Goal: Information Seeking & Learning: Learn about a topic

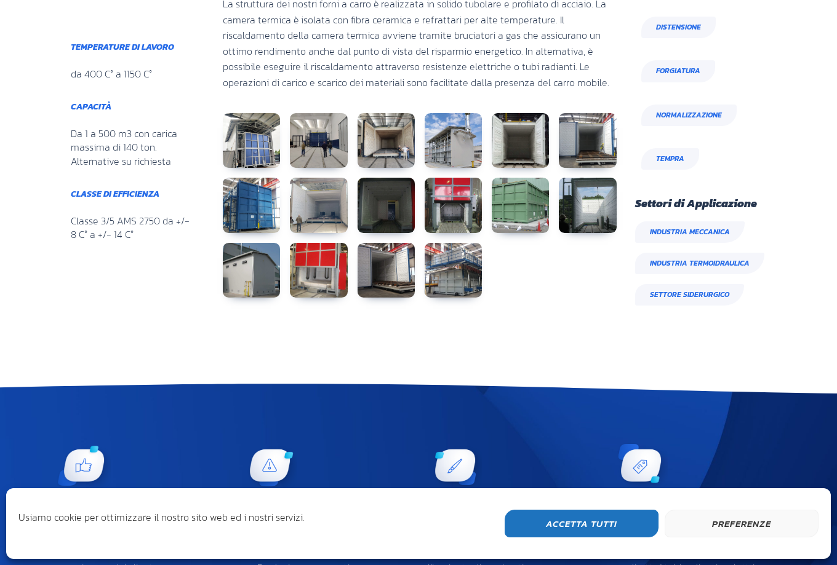
scroll to position [243, 146]
click at [250, 129] on link at bounding box center [251, 140] width 57 height 55
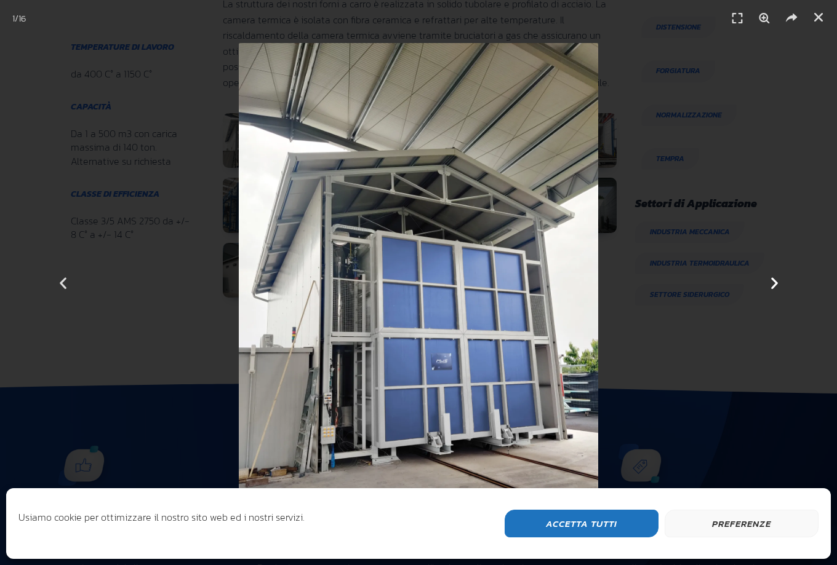
click at [773, 285] on icon "Next slide" at bounding box center [774, 282] width 15 height 15
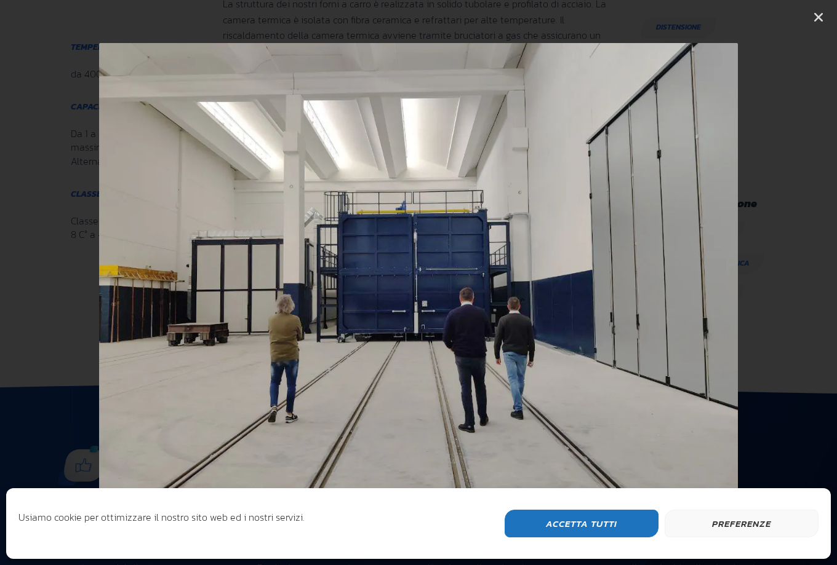
click at [773, 285] on icon "Next slide" at bounding box center [774, 282] width 15 height 15
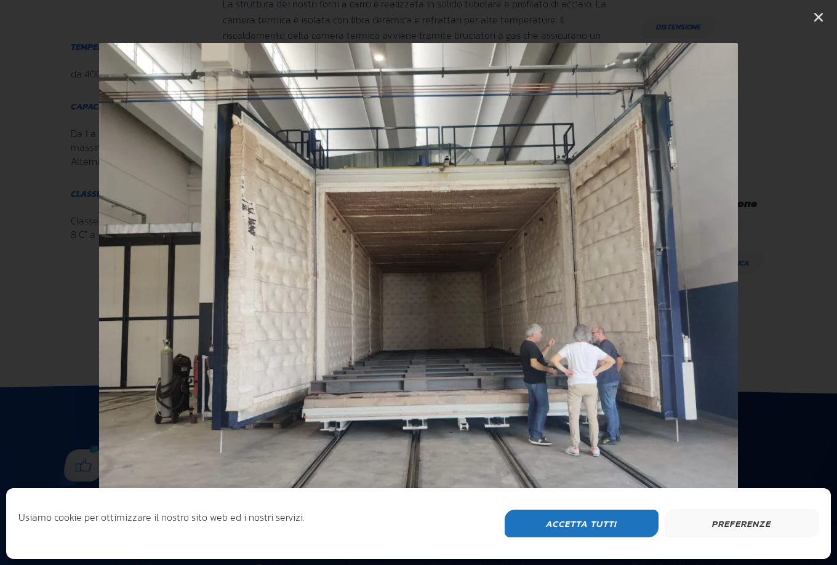
click at [773, 285] on icon "Next slide" at bounding box center [774, 282] width 15 height 15
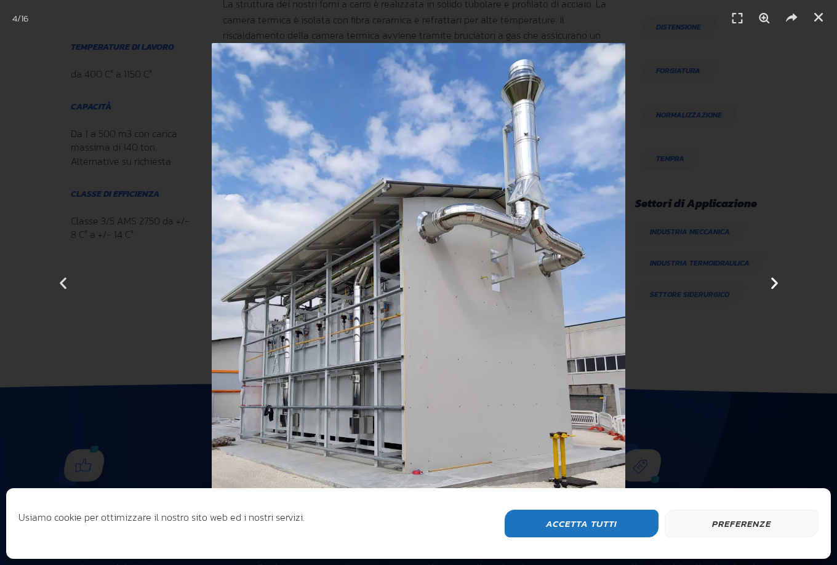
click at [773, 285] on icon "Next slide" at bounding box center [774, 282] width 15 height 15
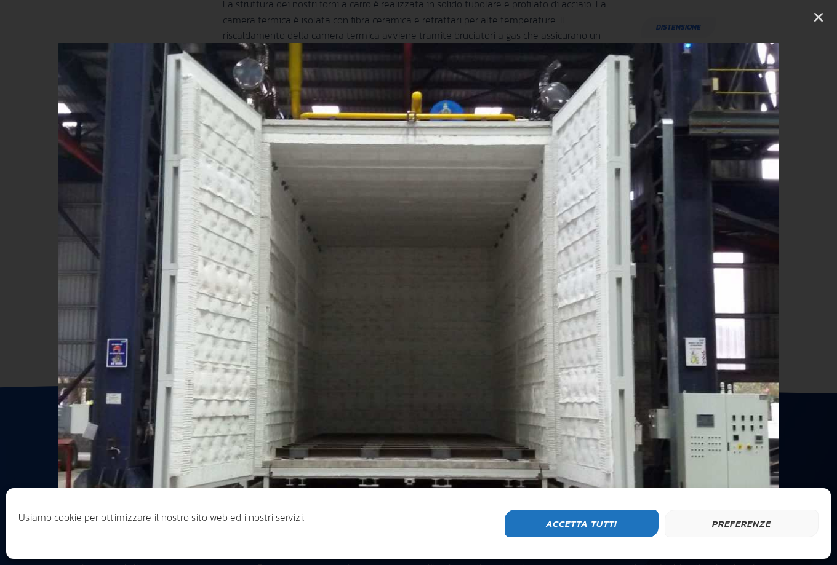
click at [773, 285] on icon "Next slide" at bounding box center [774, 282] width 15 height 15
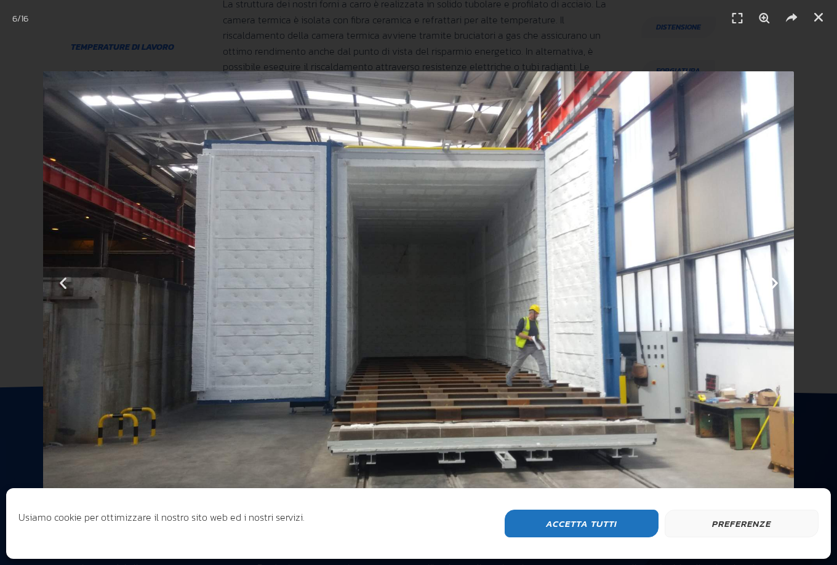
click at [775, 285] on icon "Next slide" at bounding box center [774, 282] width 15 height 15
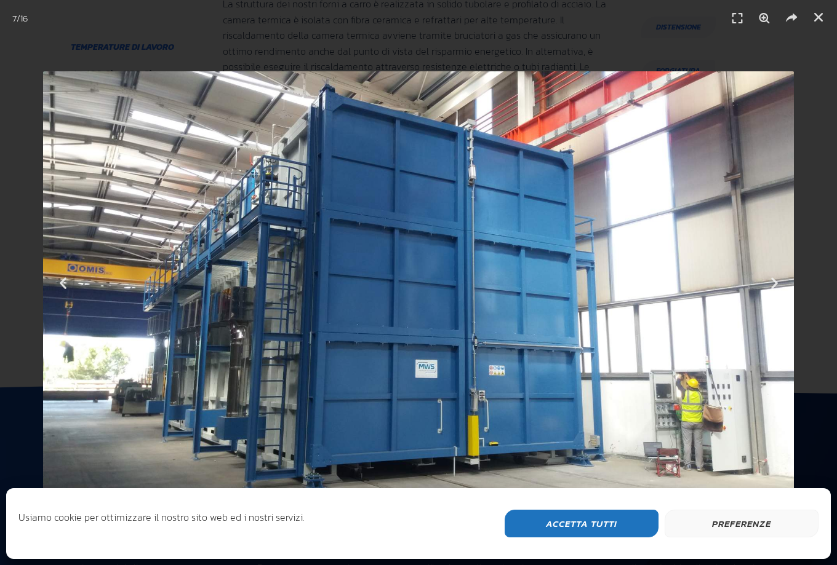
click at [736, 522] on button "Preferenze" at bounding box center [741, 524] width 154 height 28
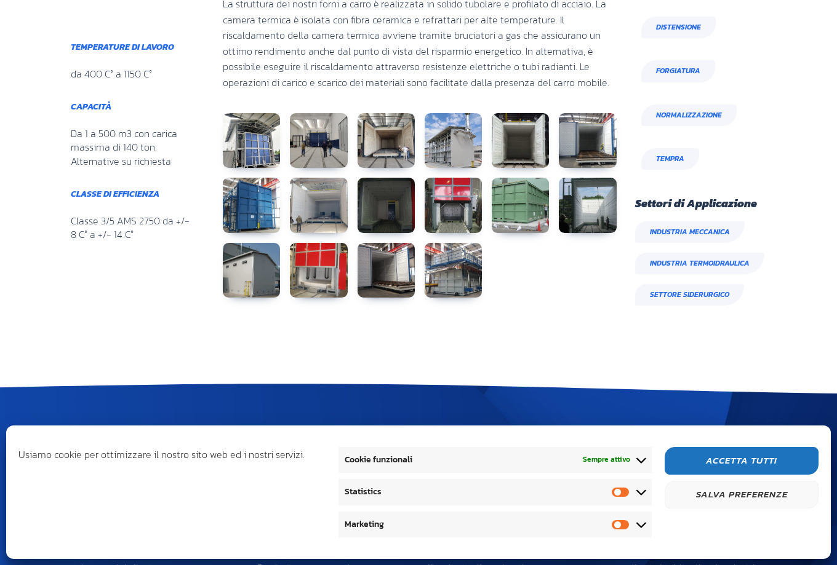
click at [737, 496] on button "Salva preferenze" at bounding box center [741, 495] width 154 height 28
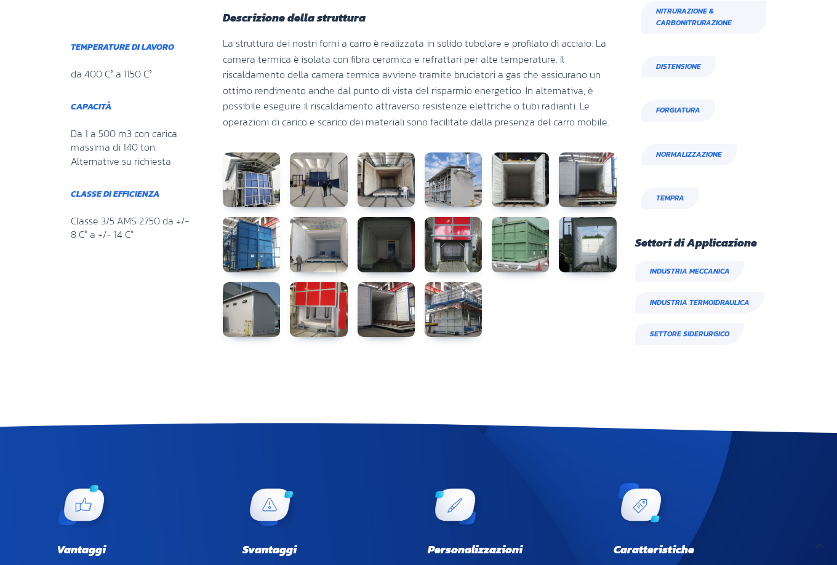
scroll to position [682, 0]
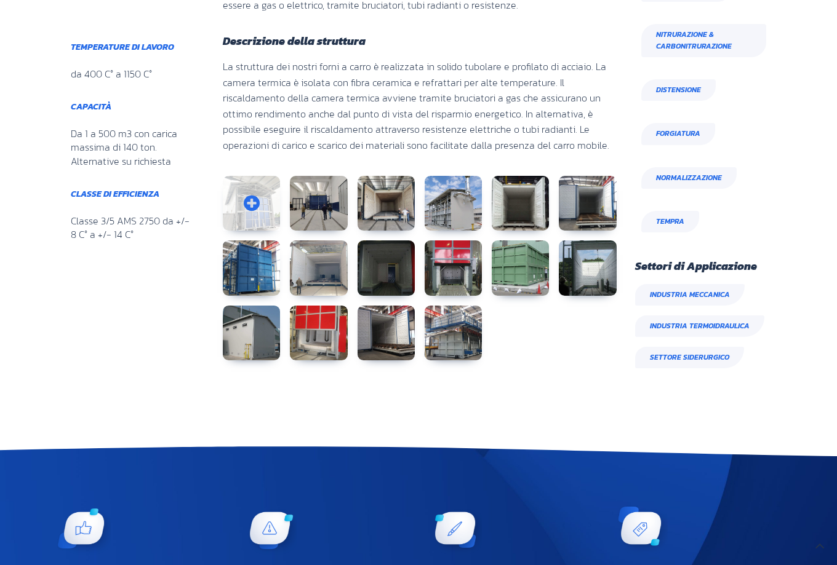
click at [263, 215] on link at bounding box center [251, 203] width 57 height 55
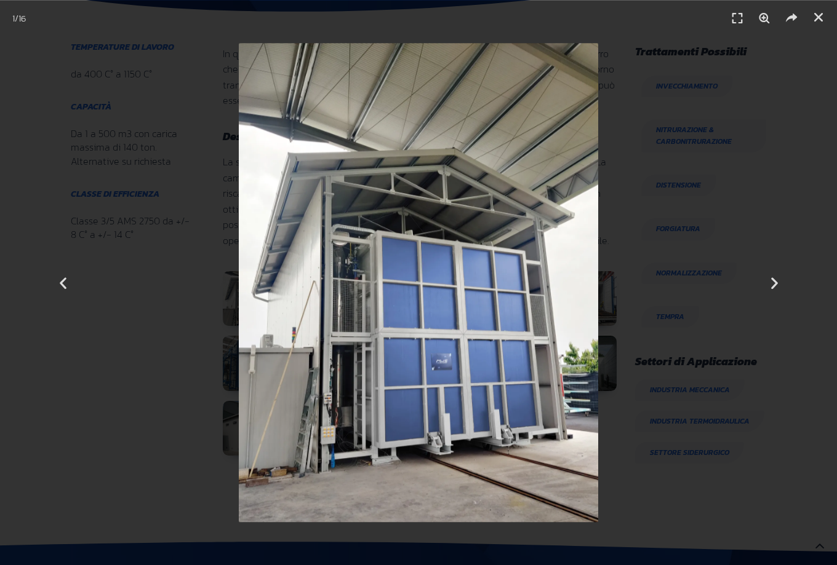
scroll to position [243, 146]
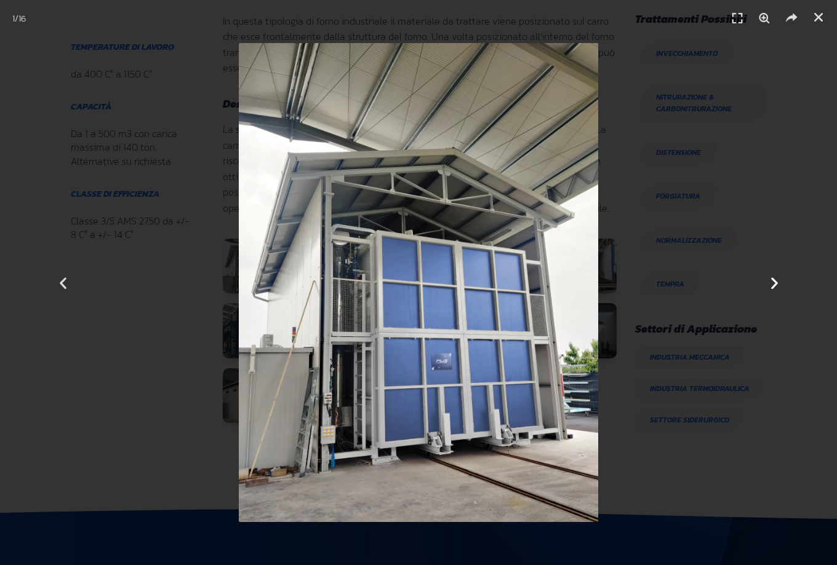
click at [773, 282] on icon "Next slide" at bounding box center [774, 282] width 15 height 15
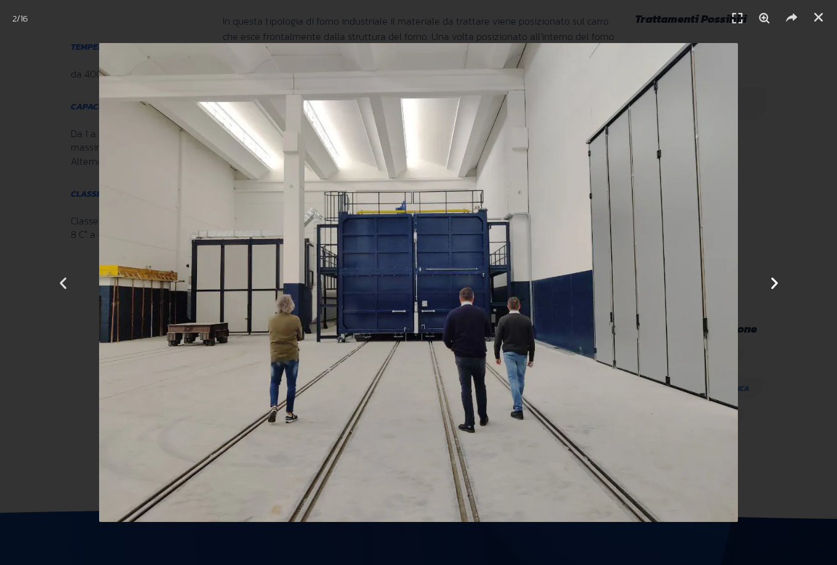
click at [773, 282] on icon "Next slide" at bounding box center [774, 282] width 15 height 15
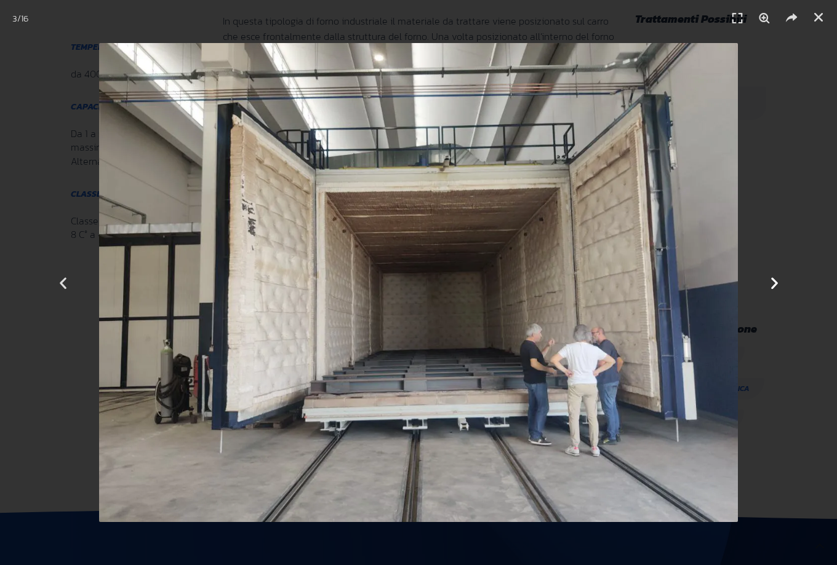
click at [773, 282] on icon "Next slide" at bounding box center [774, 282] width 15 height 15
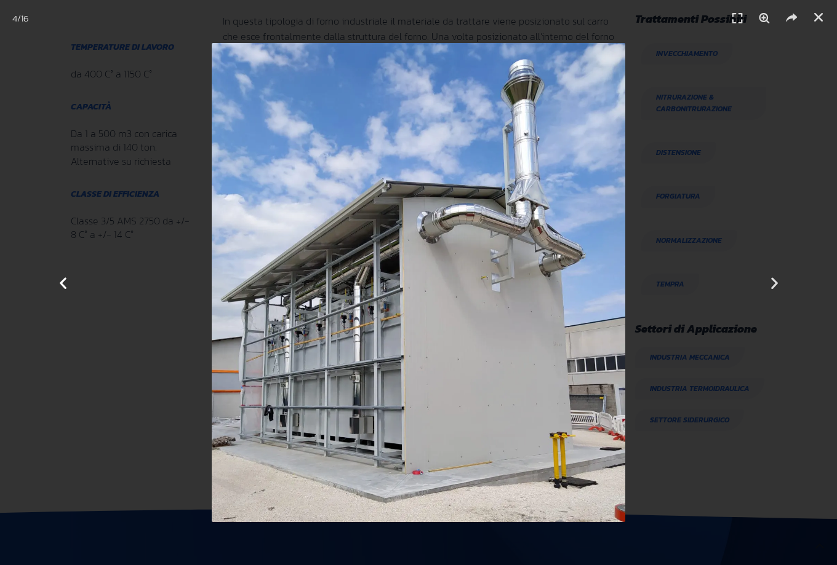
click at [63, 280] on icon "Previous slide" at bounding box center [62, 282] width 15 height 15
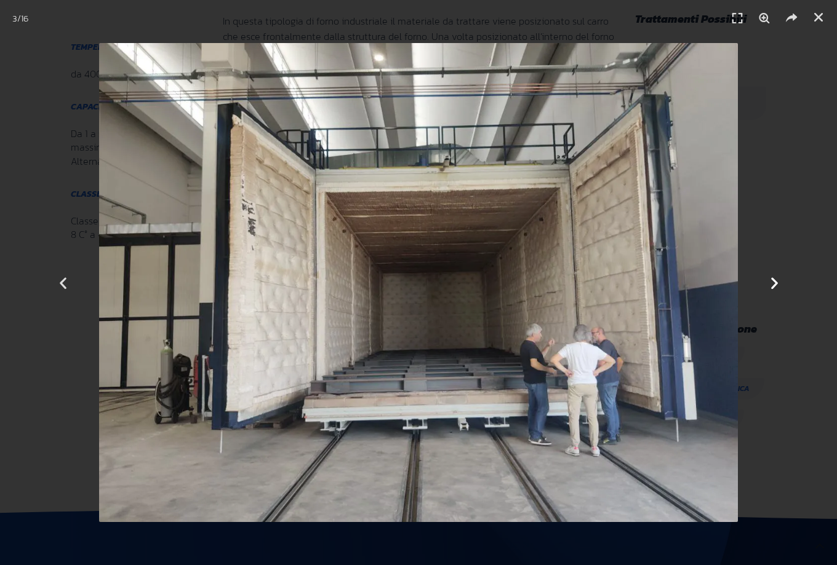
click at [774, 277] on icon "Next slide" at bounding box center [774, 282] width 15 height 15
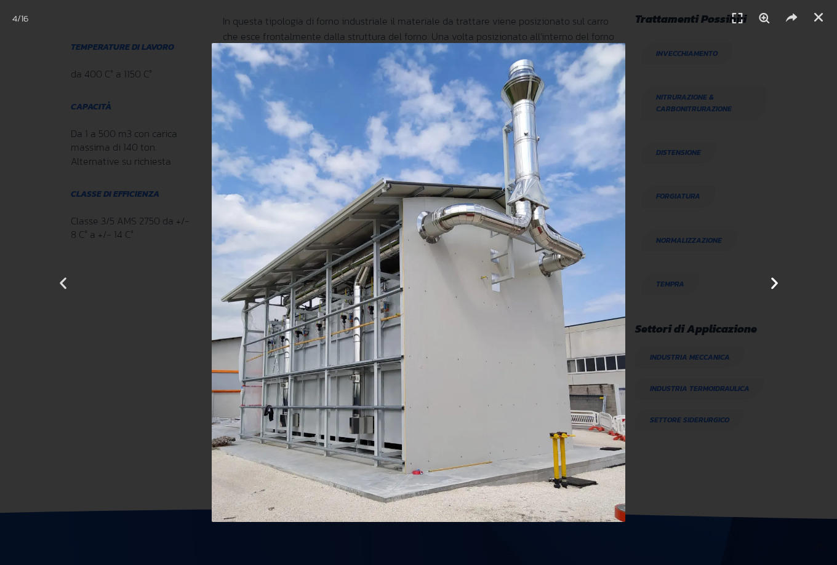
click at [774, 277] on icon "Next slide" at bounding box center [774, 282] width 15 height 15
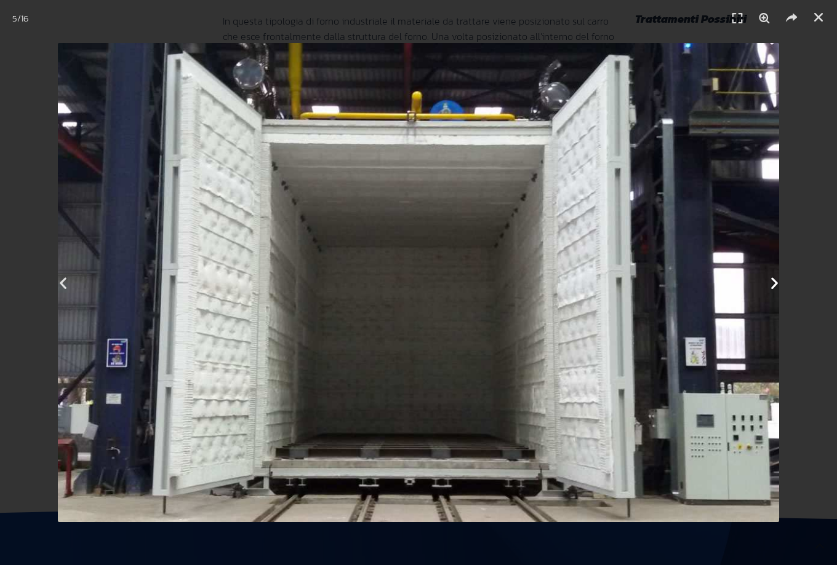
click at [770, 282] on icon "Next slide" at bounding box center [774, 282] width 15 height 15
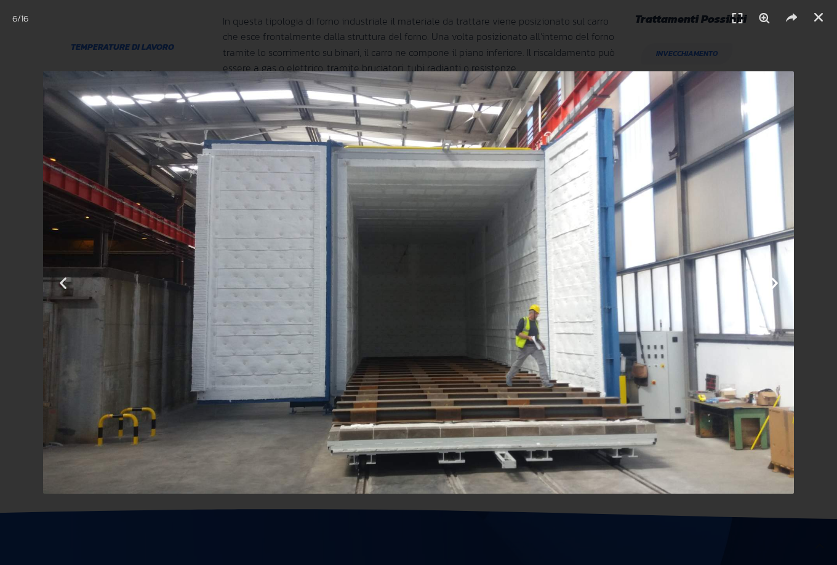
click at [770, 281] on icon "Next slide" at bounding box center [774, 282] width 15 height 15
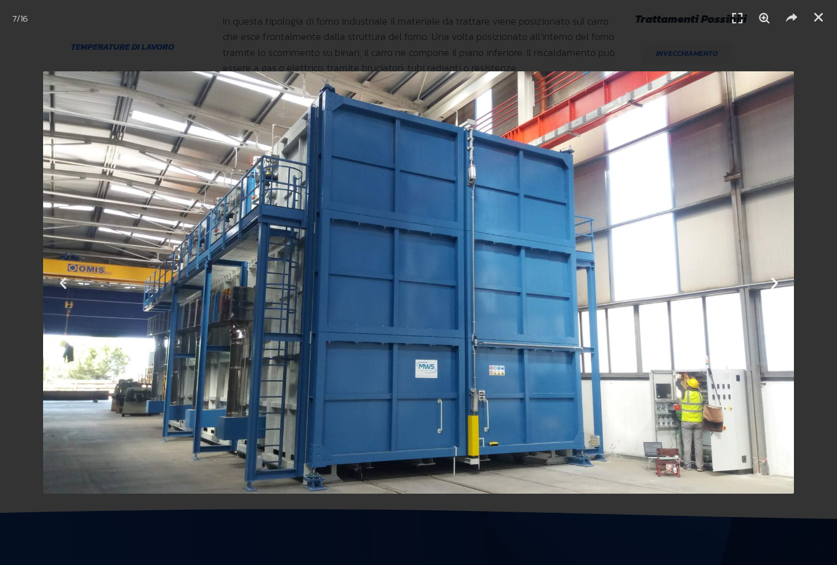
click at [775, 279] on icon "Next slide" at bounding box center [774, 282] width 15 height 15
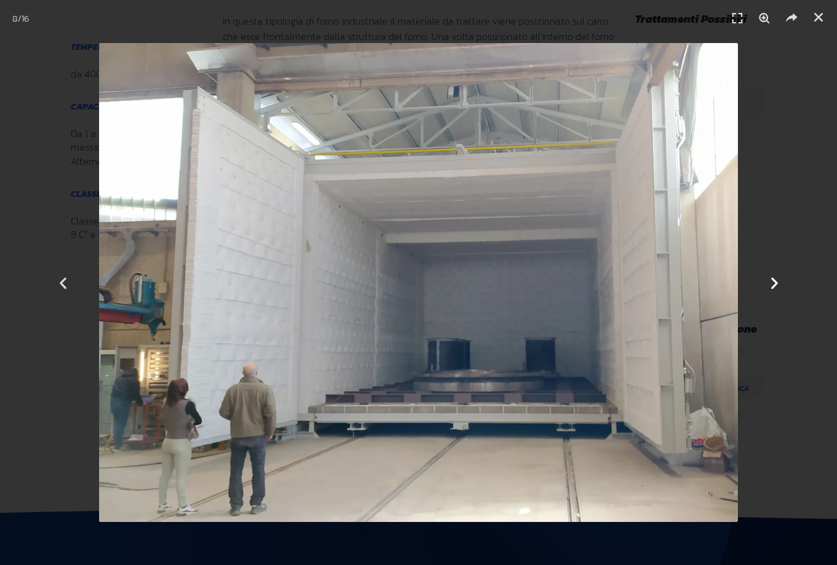
click at [773, 279] on icon "Next slide" at bounding box center [774, 282] width 15 height 15
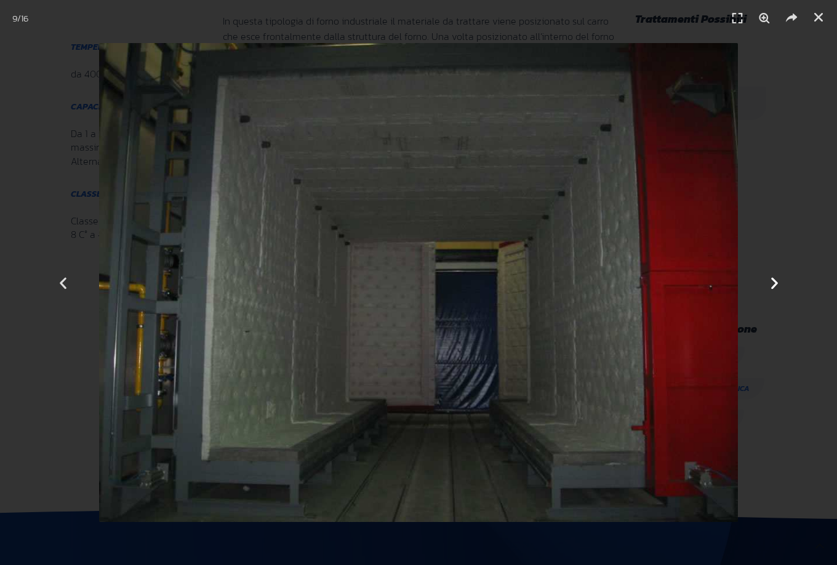
click at [780, 280] on icon "Next slide" at bounding box center [774, 282] width 15 height 15
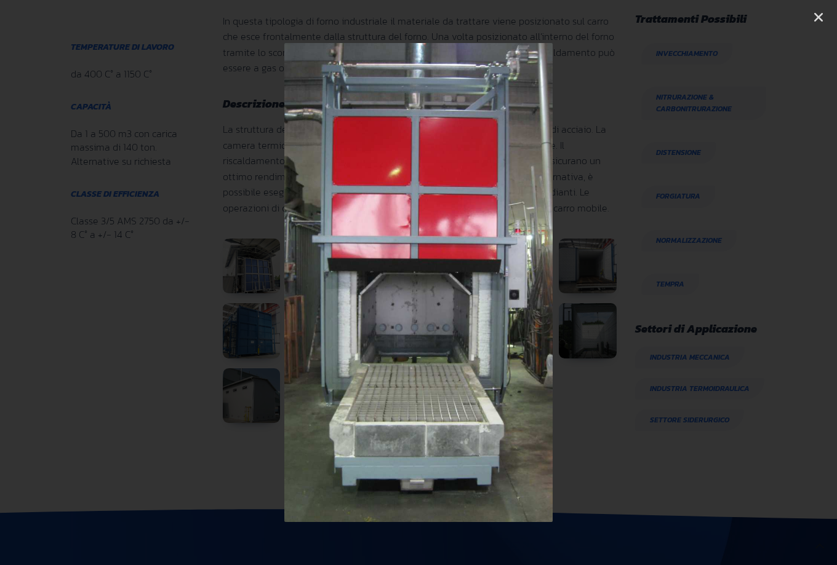
click at [772, 282] on icon "Next slide" at bounding box center [774, 282] width 15 height 15
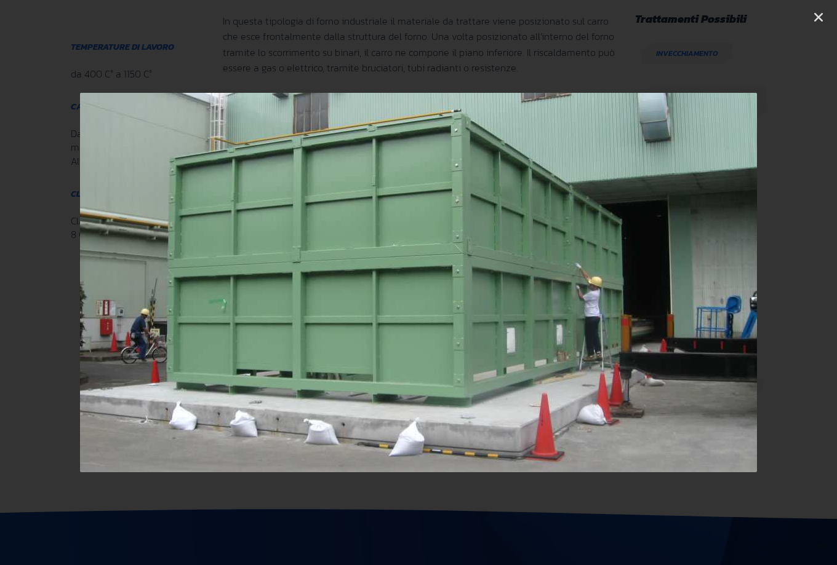
click at [772, 282] on icon "Next slide" at bounding box center [774, 282] width 15 height 15
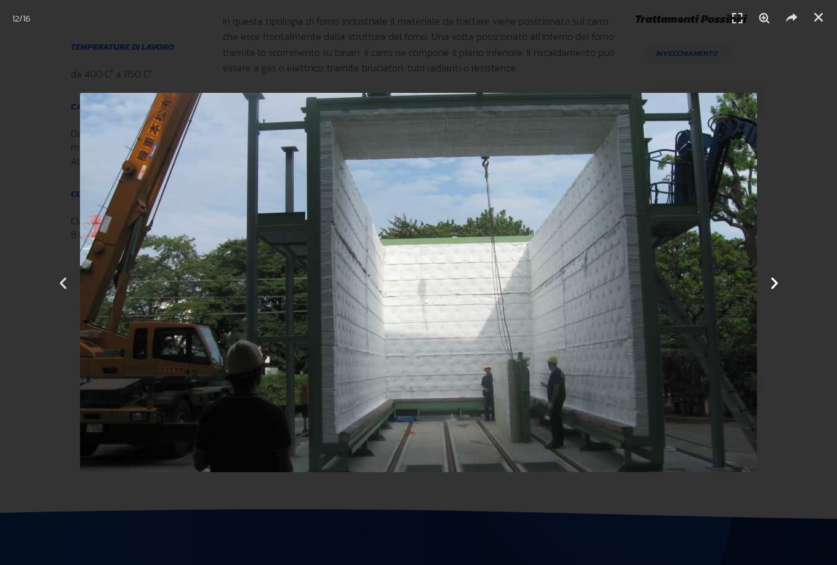
click at [776, 280] on icon "Next slide" at bounding box center [774, 282] width 15 height 15
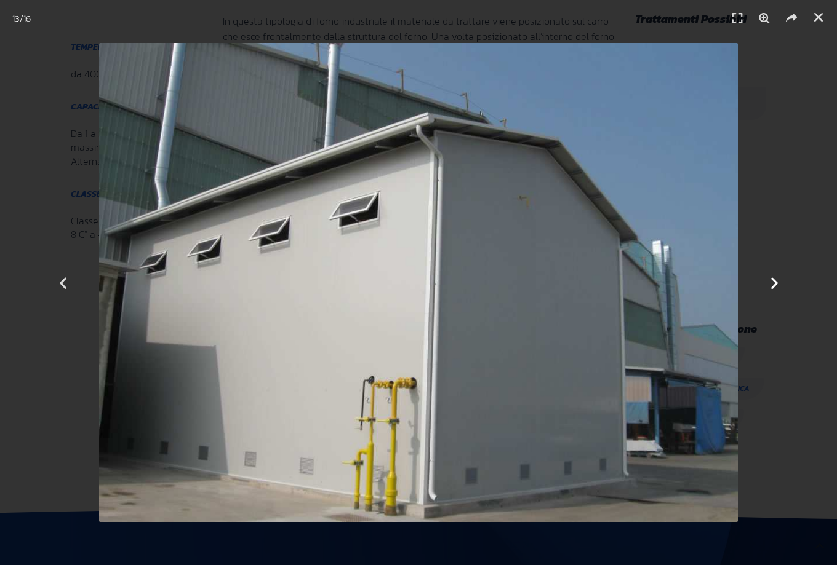
click at [776, 280] on icon "Next slide" at bounding box center [774, 282] width 15 height 15
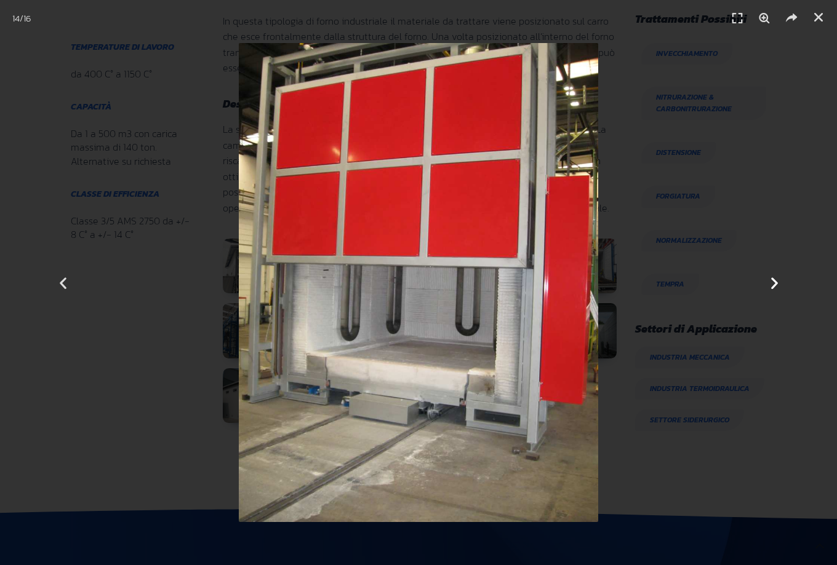
click at [776, 279] on icon "Next slide" at bounding box center [774, 282] width 15 height 15
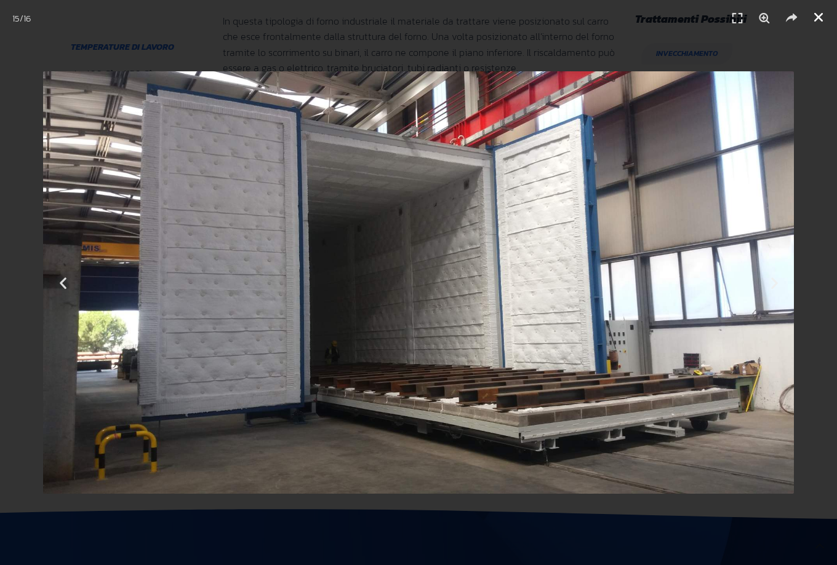
click at [817, 18] on icon "Chiudi (Esc)" at bounding box center [818, 17] width 12 height 12
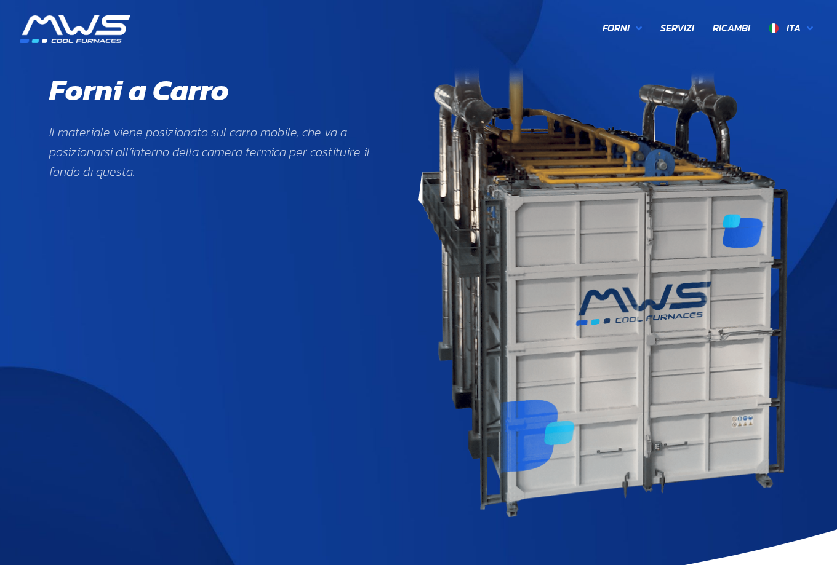
scroll to position [63, 0]
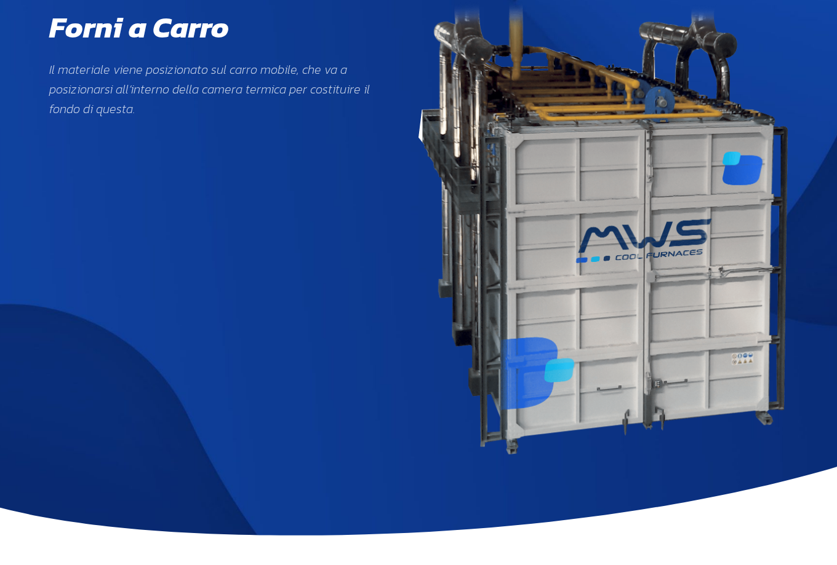
click at [348, 193] on div "Forni a Carro Il materiale viene posizionato sul carro mobile, che va a posizio…" at bounding box center [215, 227] width 332 height 453
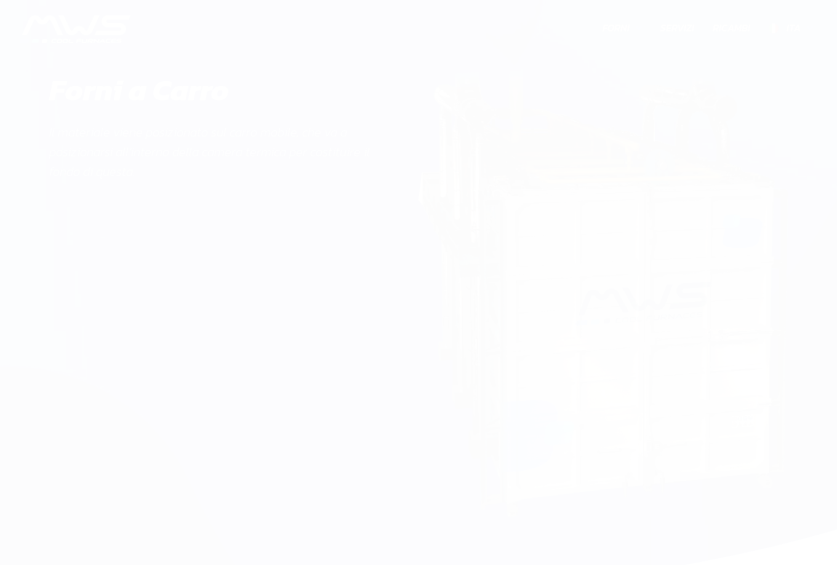
scroll to position [453, 720]
